Goal: Navigation & Orientation: Find specific page/section

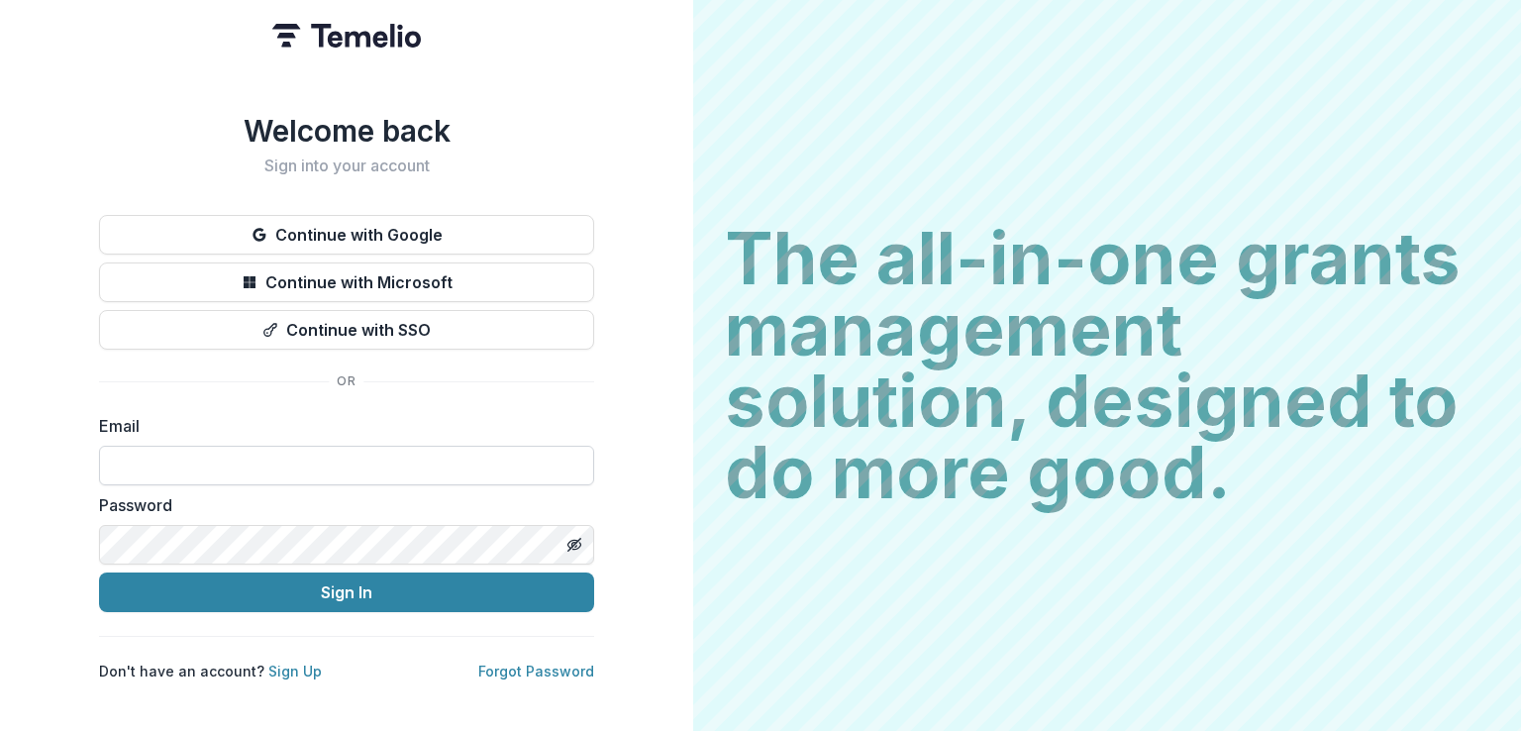
click at [282, 455] on input at bounding box center [346, 466] width 495 height 40
type input "**********"
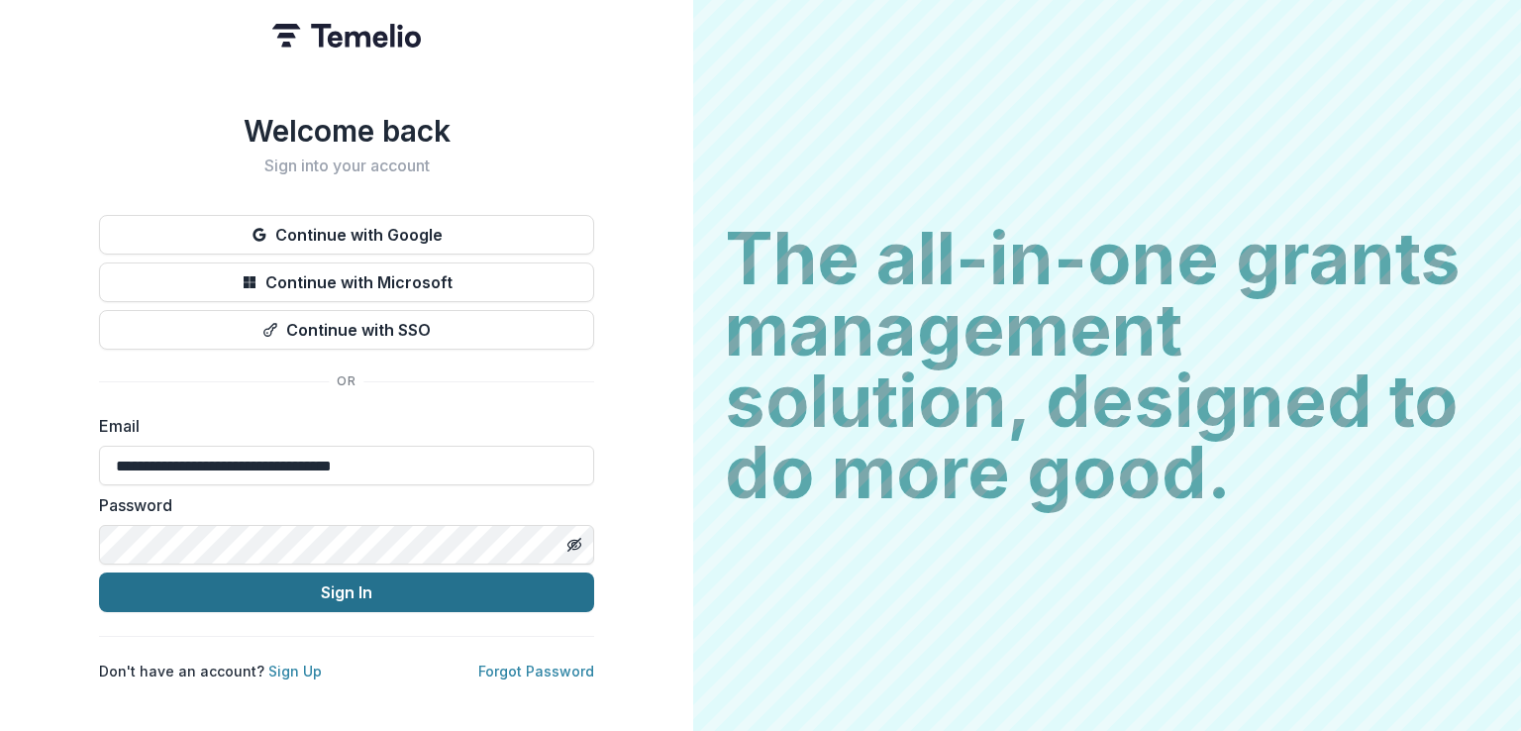
click at [365, 586] on button "Sign In" at bounding box center [346, 592] width 495 height 40
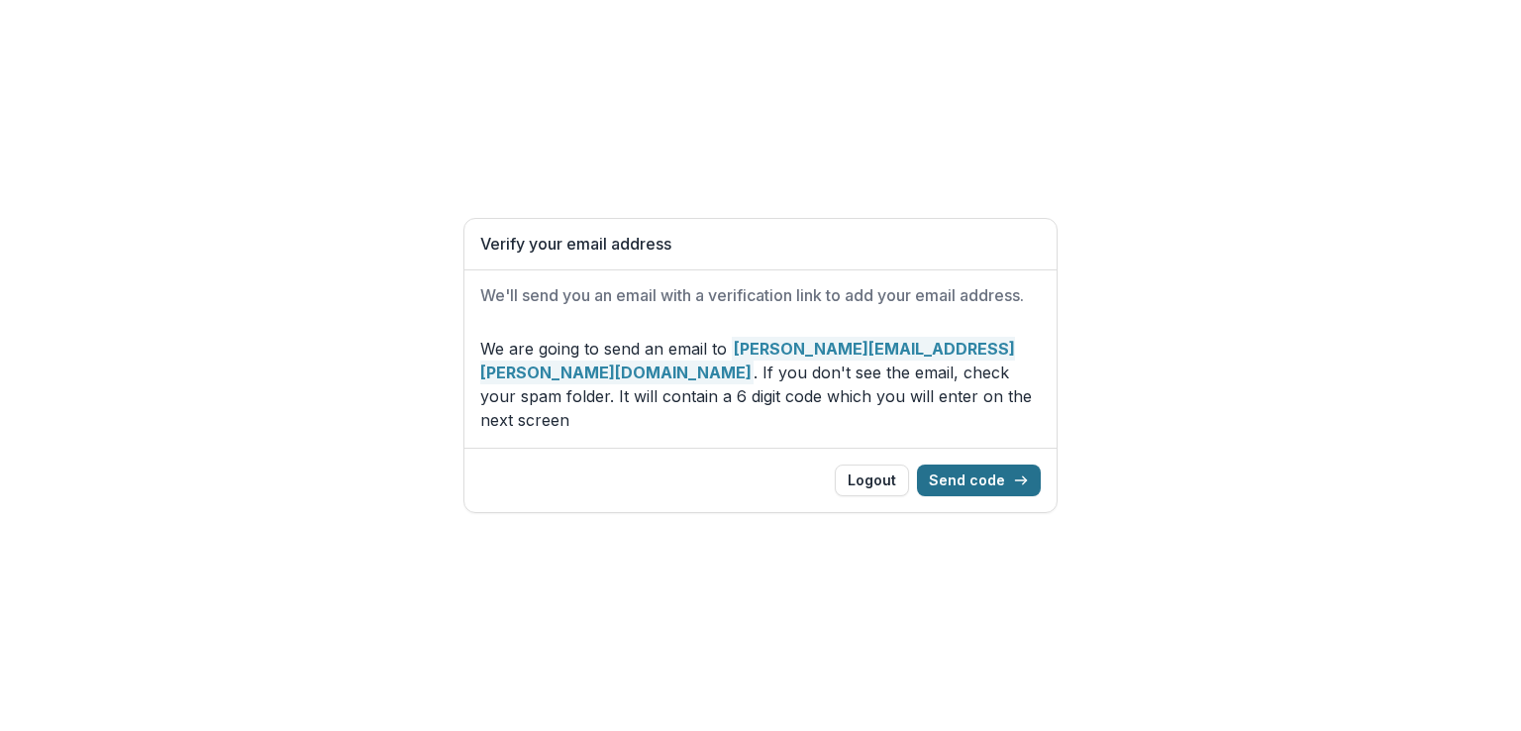
click at [978, 464] on button "Send code" at bounding box center [979, 480] width 124 height 32
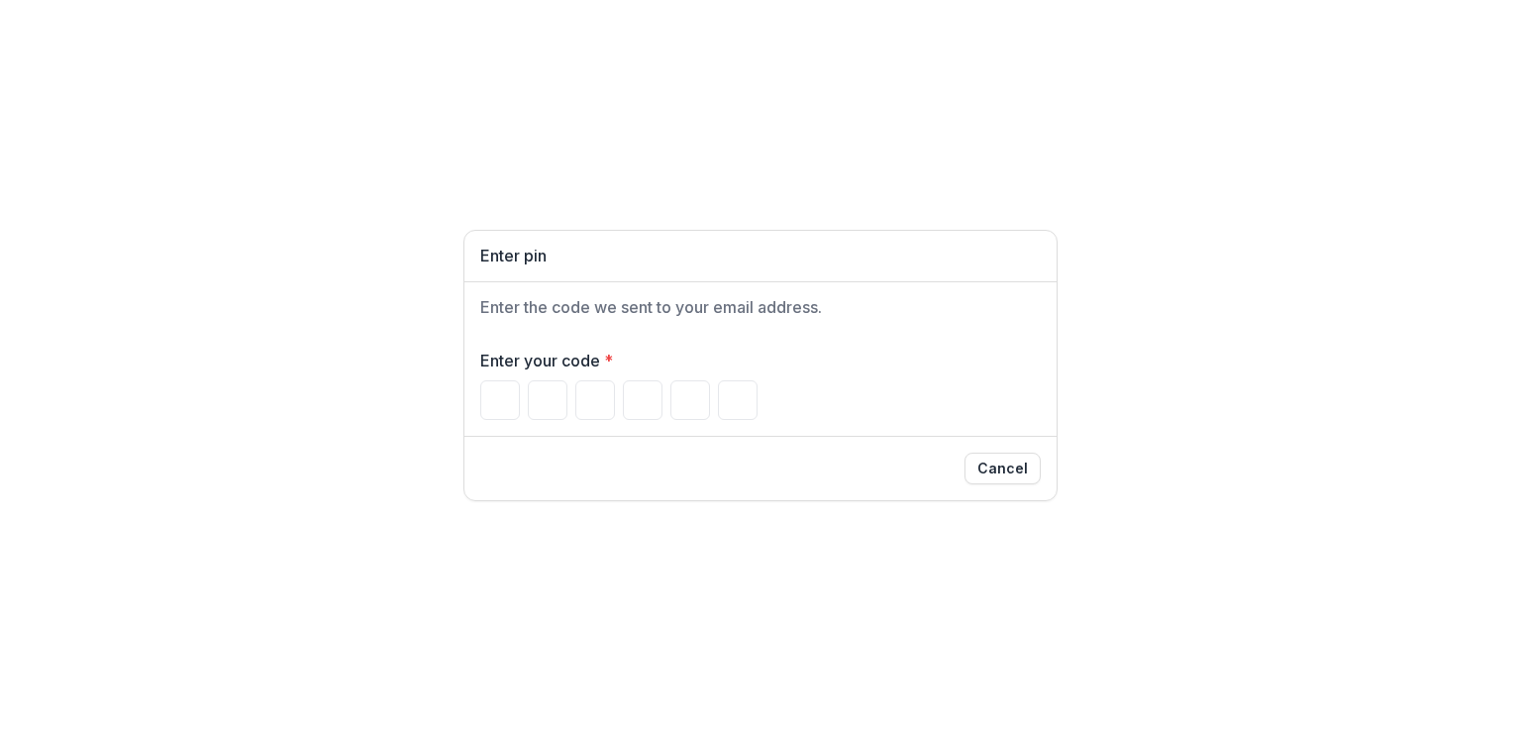
type input "*"
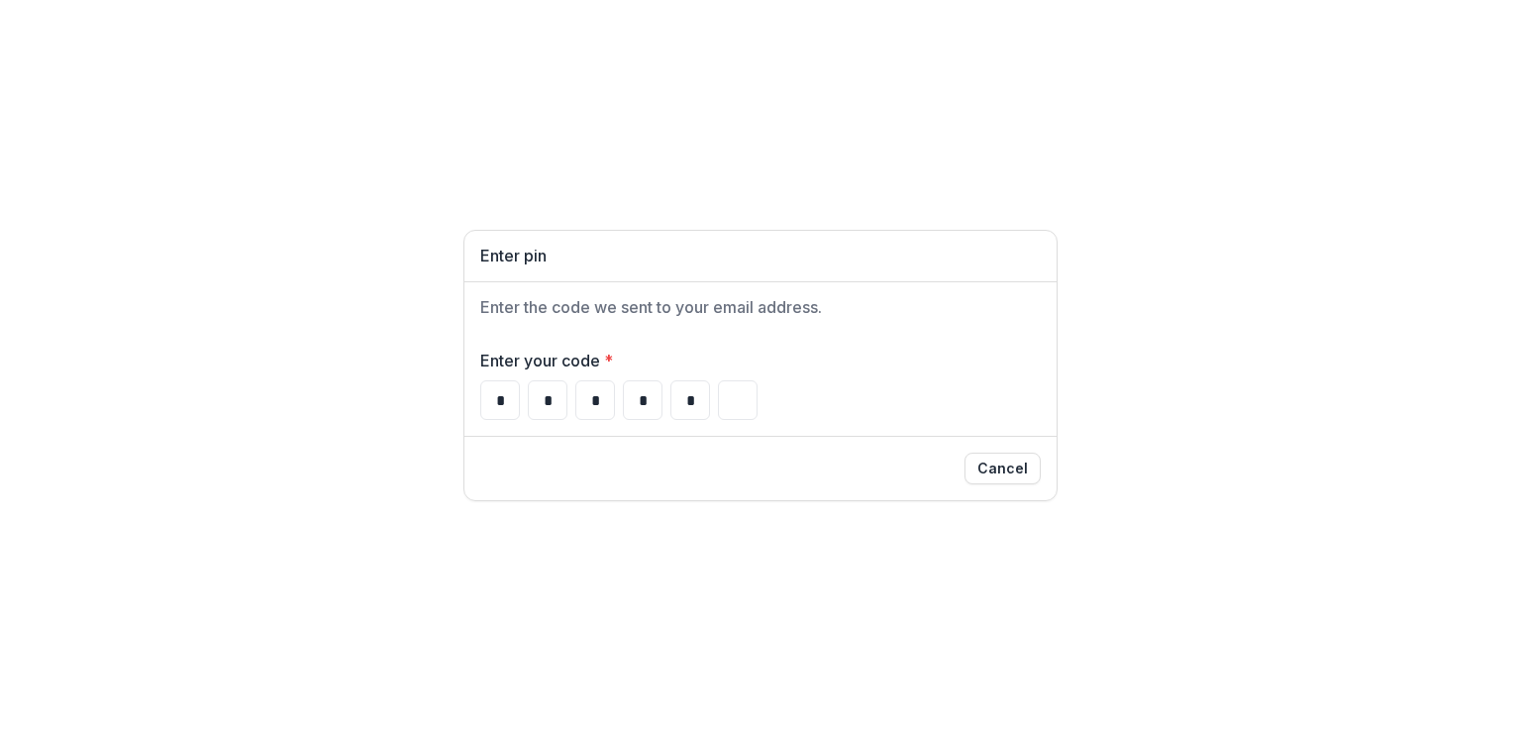
type input "*"
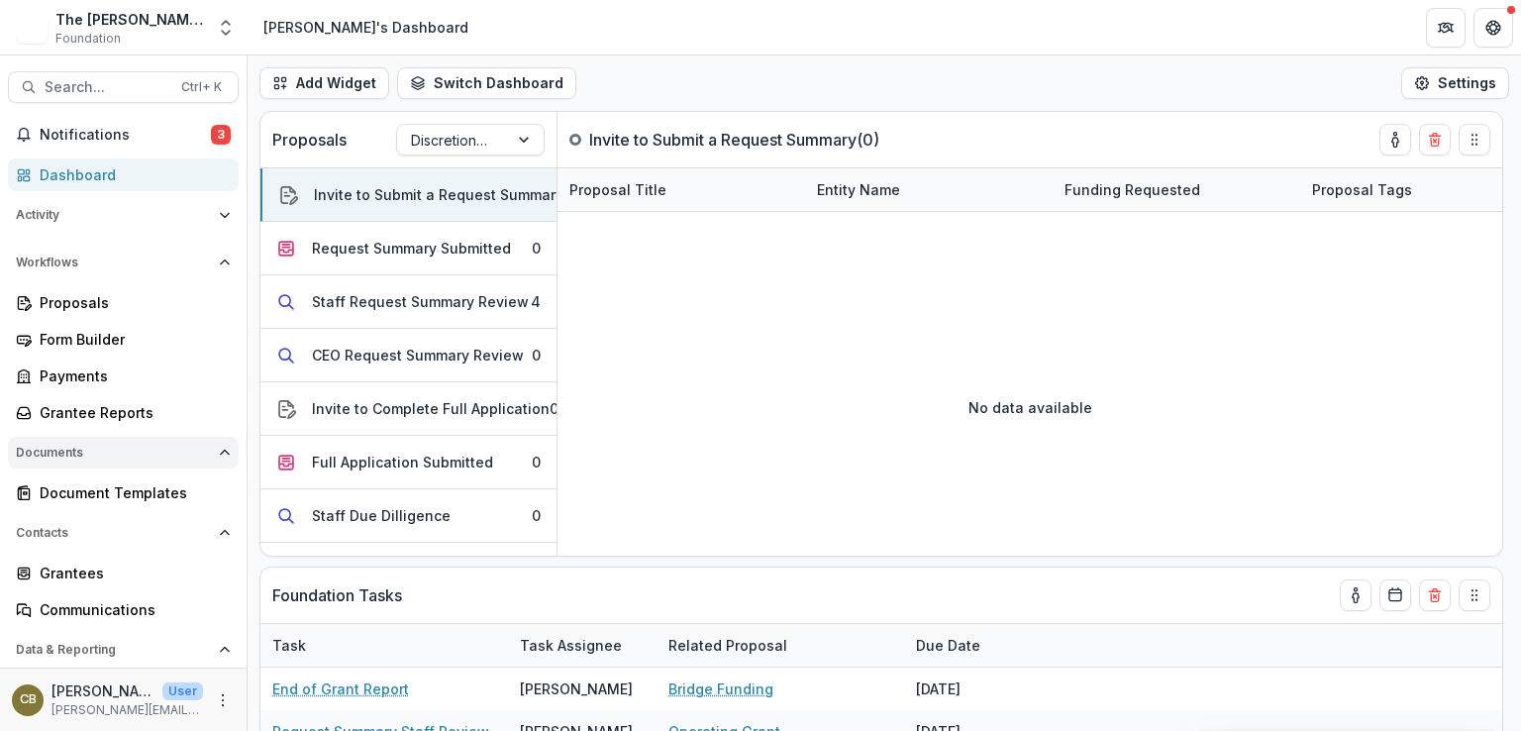
scroll to position [75, 0]
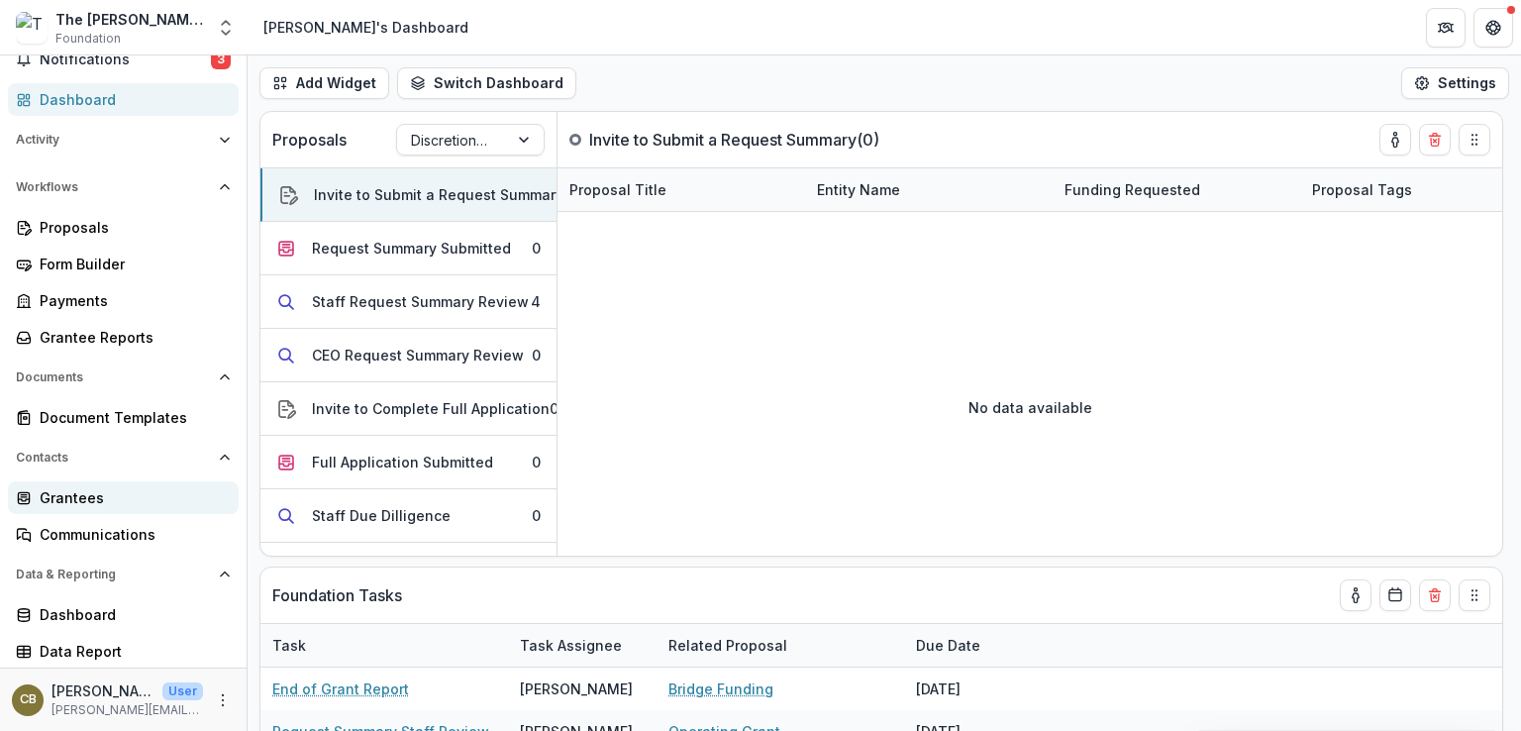
click at [124, 491] on div "Grantees" at bounding box center [131, 497] width 183 height 21
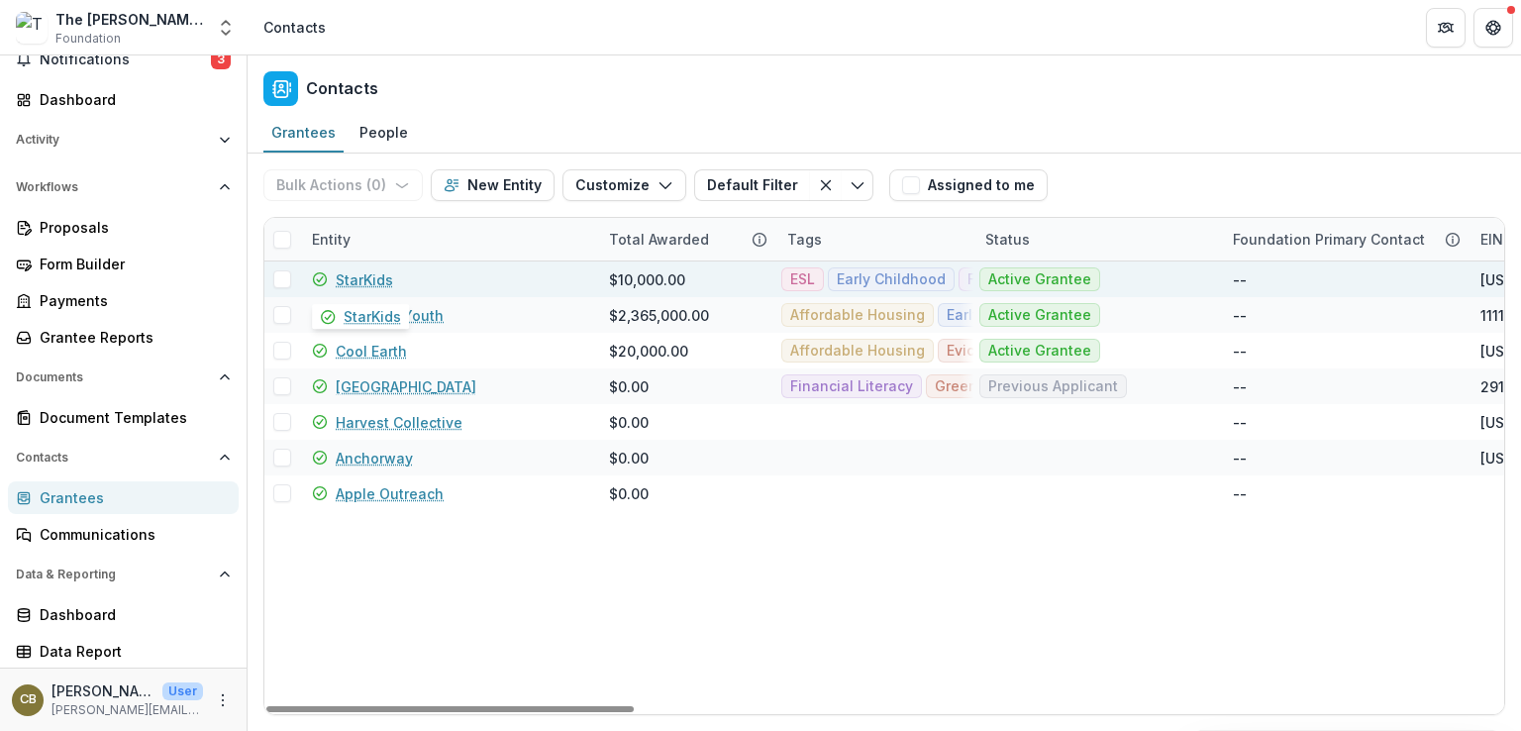
click at [372, 281] on link "StarKids" at bounding box center [364, 279] width 57 height 21
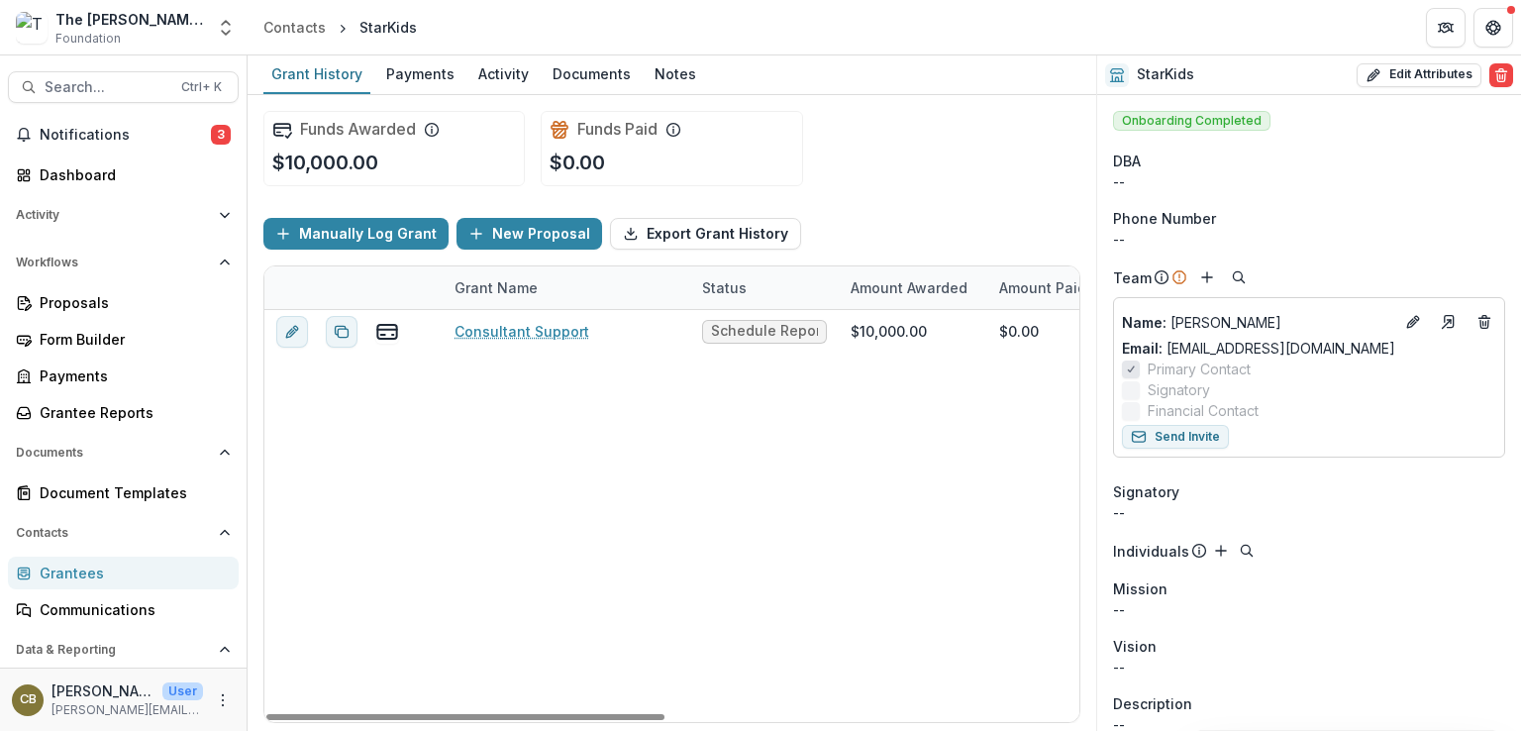
click at [115, 578] on div "Grantees" at bounding box center [131, 572] width 183 height 21
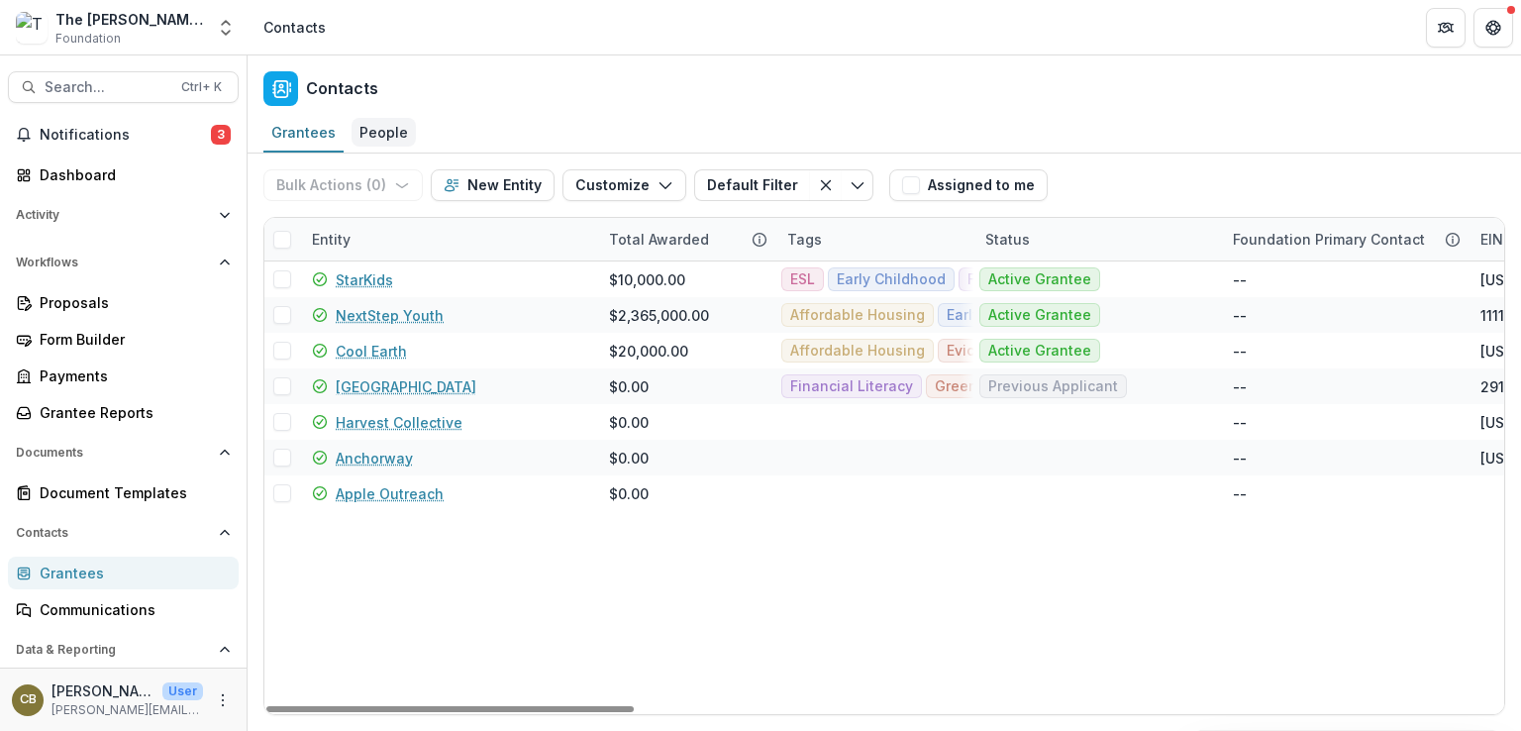
click at [362, 127] on div "People" at bounding box center [384, 132] width 64 height 29
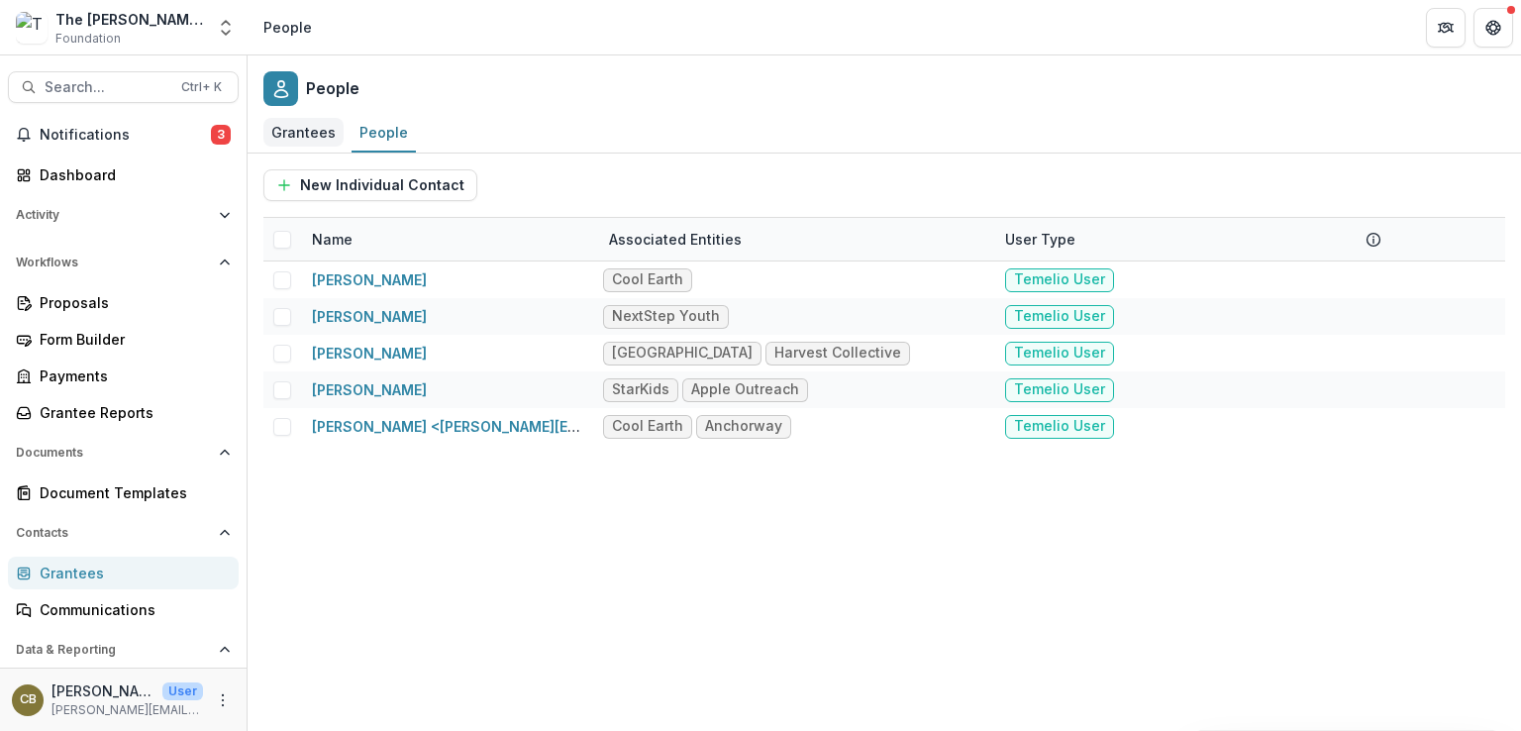
click at [318, 132] on div "Grantees" at bounding box center [303, 132] width 80 height 29
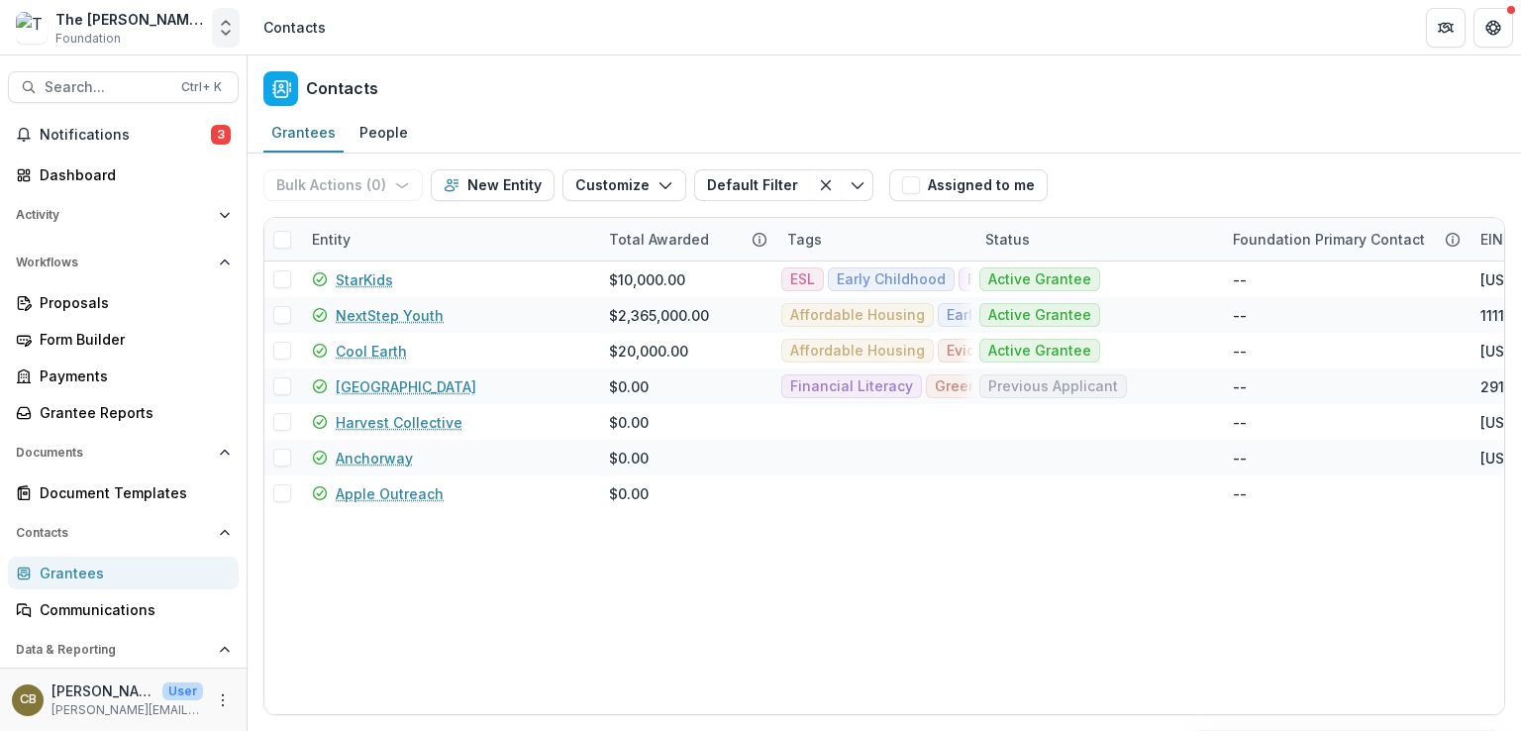
click at [229, 36] on icon "Open entity switcher" at bounding box center [226, 28] width 20 height 20
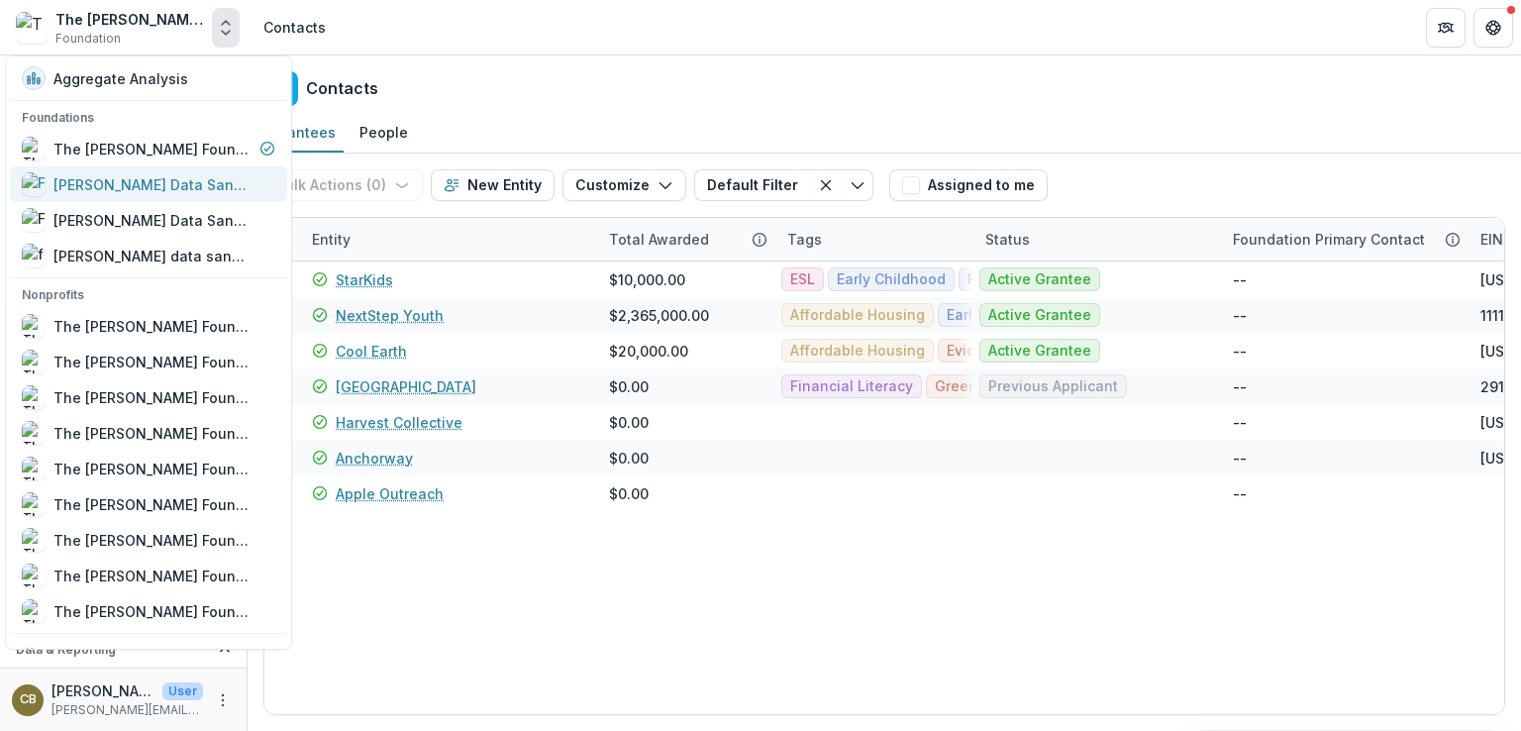
click at [154, 174] on div "Frist Data Sandbox [In Dev]" at bounding box center [152, 184] width 198 height 21
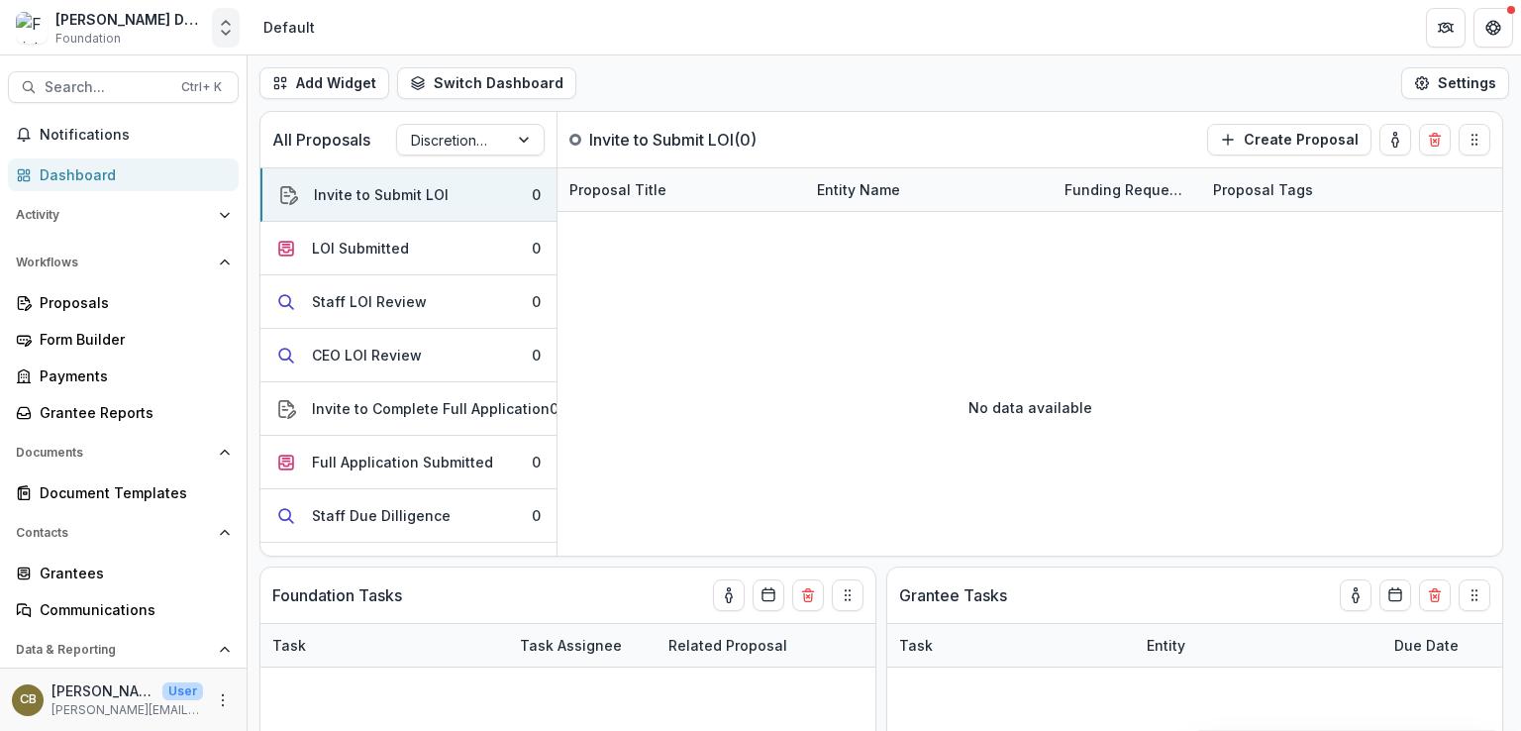
click at [222, 34] on icon "Open entity switcher" at bounding box center [226, 28] width 20 height 20
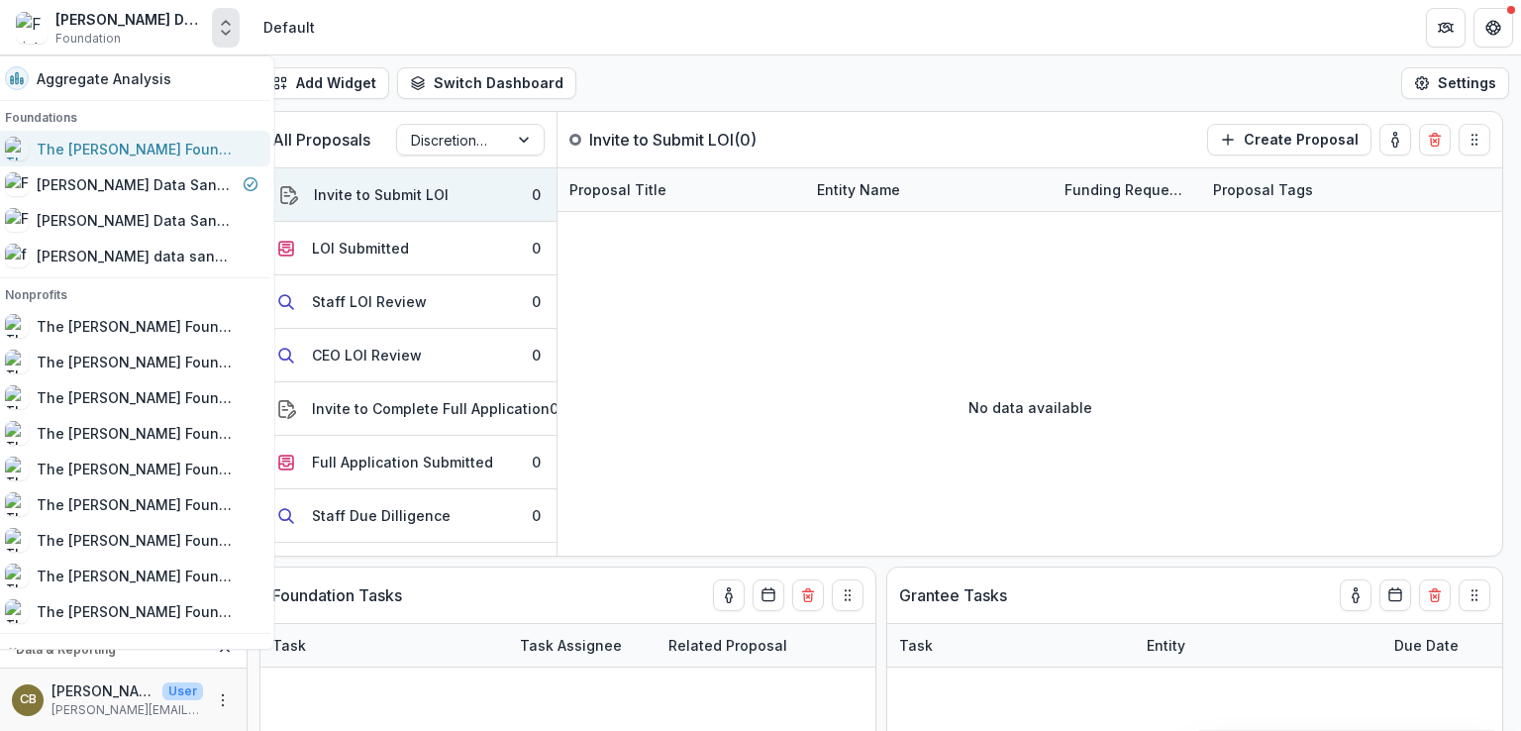
click at [156, 156] on div "The Frist Foundation Workflow Sandbox" at bounding box center [136, 149] width 198 height 21
